Goal: Task Accomplishment & Management: Manage account settings

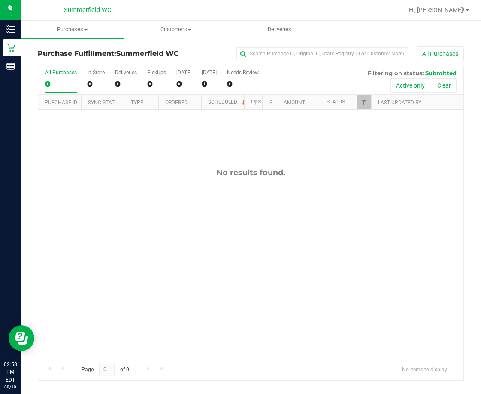
click at [181, 253] on div "No results found." at bounding box center [250, 263] width 425 height 306
click at [246, 216] on div "No results found." at bounding box center [250, 263] width 425 height 306
click at [82, 29] on span "Purchases" at bounding box center [72, 30] width 103 height 8
click at [75, 62] on li "Fulfillment" at bounding box center [72, 62] width 103 height 10
click at [131, 183] on div "No results found." at bounding box center [250, 263] width 425 height 306
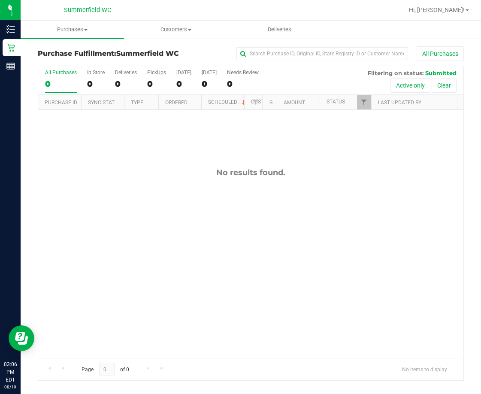
click at [163, 254] on div "No results found." at bounding box center [250, 263] width 425 height 306
drag, startPoint x: 235, startPoint y: 226, endPoint x: 227, endPoint y: 235, distance: 11.5
click at [236, 226] on div "No results found." at bounding box center [250, 263] width 425 height 306
click at [244, 247] on div "No results found." at bounding box center [250, 263] width 425 height 306
click at [225, 226] on div "No results found." at bounding box center [250, 263] width 425 height 306
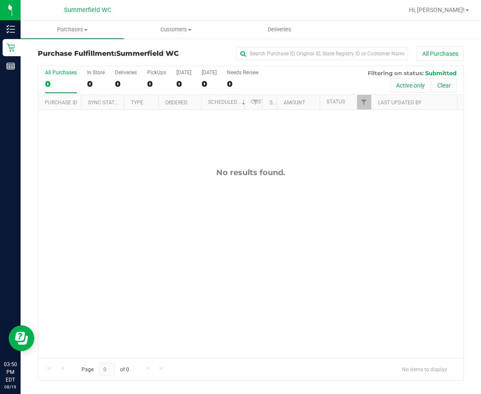
click at [322, 196] on div "No results found." at bounding box center [250, 263] width 425 height 306
click at [175, 216] on div "No results found." at bounding box center [250, 263] width 425 height 306
click at [124, 185] on div "No results found." at bounding box center [250, 263] width 425 height 306
click at [341, 305] on div "No results found." at bounding box center [250, 263] width 425 height 306
click at [249, 253] on div "No results found." at bounding box center [250, 263] width 425 height 306
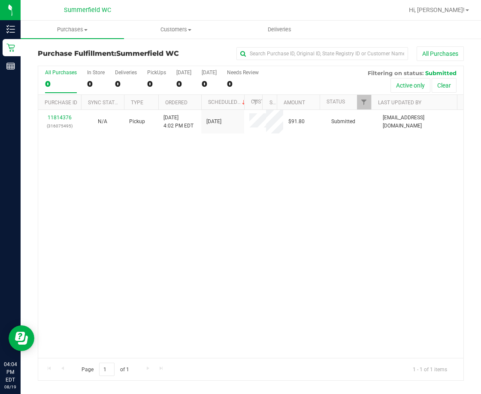
click at [310, 270] on div "11814376 (316075495) N/A Pickup [DATE] 4:02 PM EDT 8/19/2025 $91.80 Submitted […" at bounding box center [250, 234] width 425 height 248
click at [196, 169] on div "11814376 (316075495) N/A Pickup [DATE] 4:02 PM EDT 8/19/2025 $91.80 Submitted […" at bounding box center [250, 234] width 425 height 248
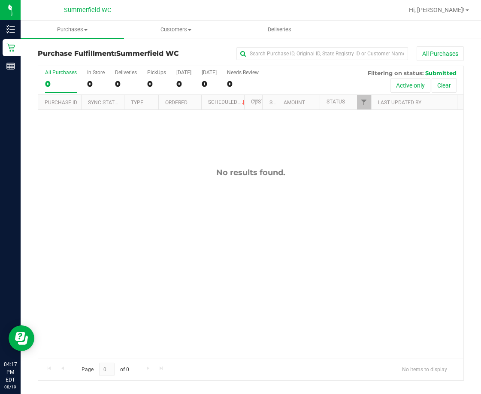
click at [200, 222] on div "No results found." at bounding box center [250, 263] width 425 height 306
click at [220, 229] on div "No results found." at bounding box center [250, 263] width 425 height 306
click at [453, 10] on span "Hi, [PERSON_NAME]!" at bounding box center [437, 9] width 56 height 7
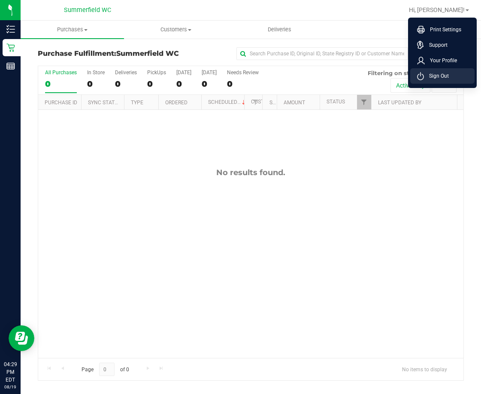
click at [444, 73] on span "Sign Out" at bounding box center [436, 76] width 25 height 9
